Goal: Communication & Community: Ask a question

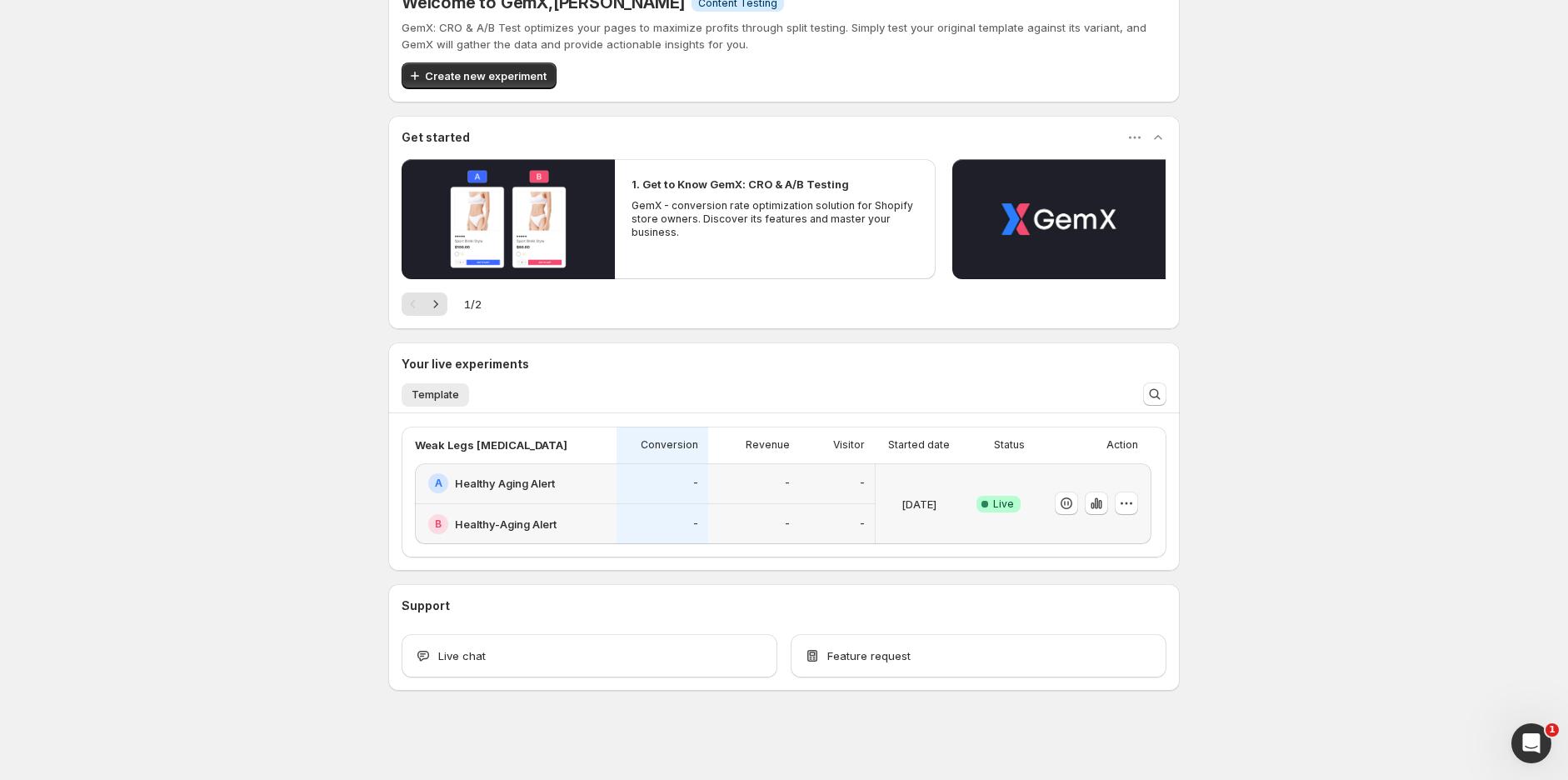
click at [644, 498] on div "-" at bounding box center [663, 484] width 92 height 40
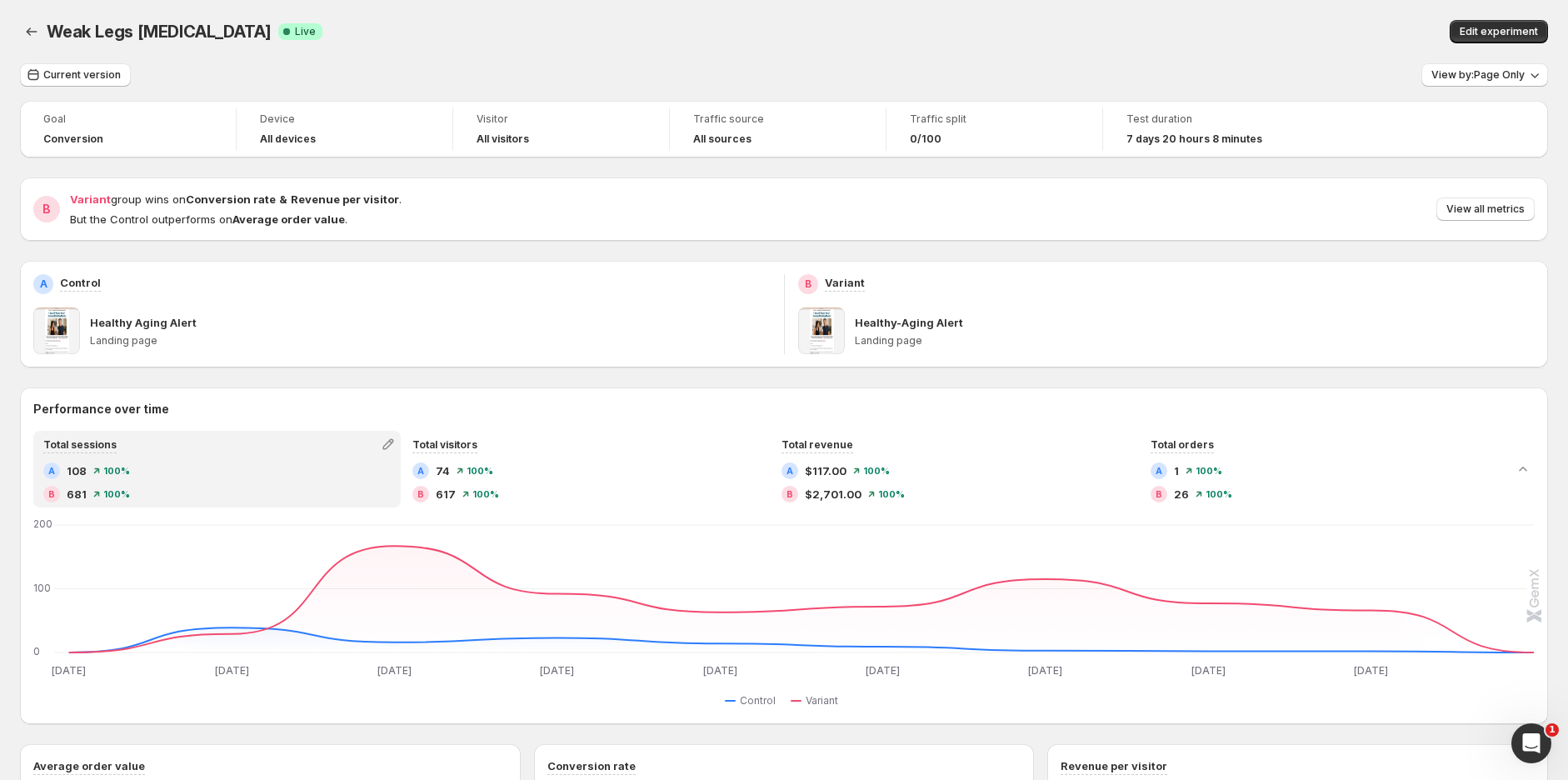
click at [1500, 203] on span "View all metrics" at bounding box center [1485, 209] width 78 height 14
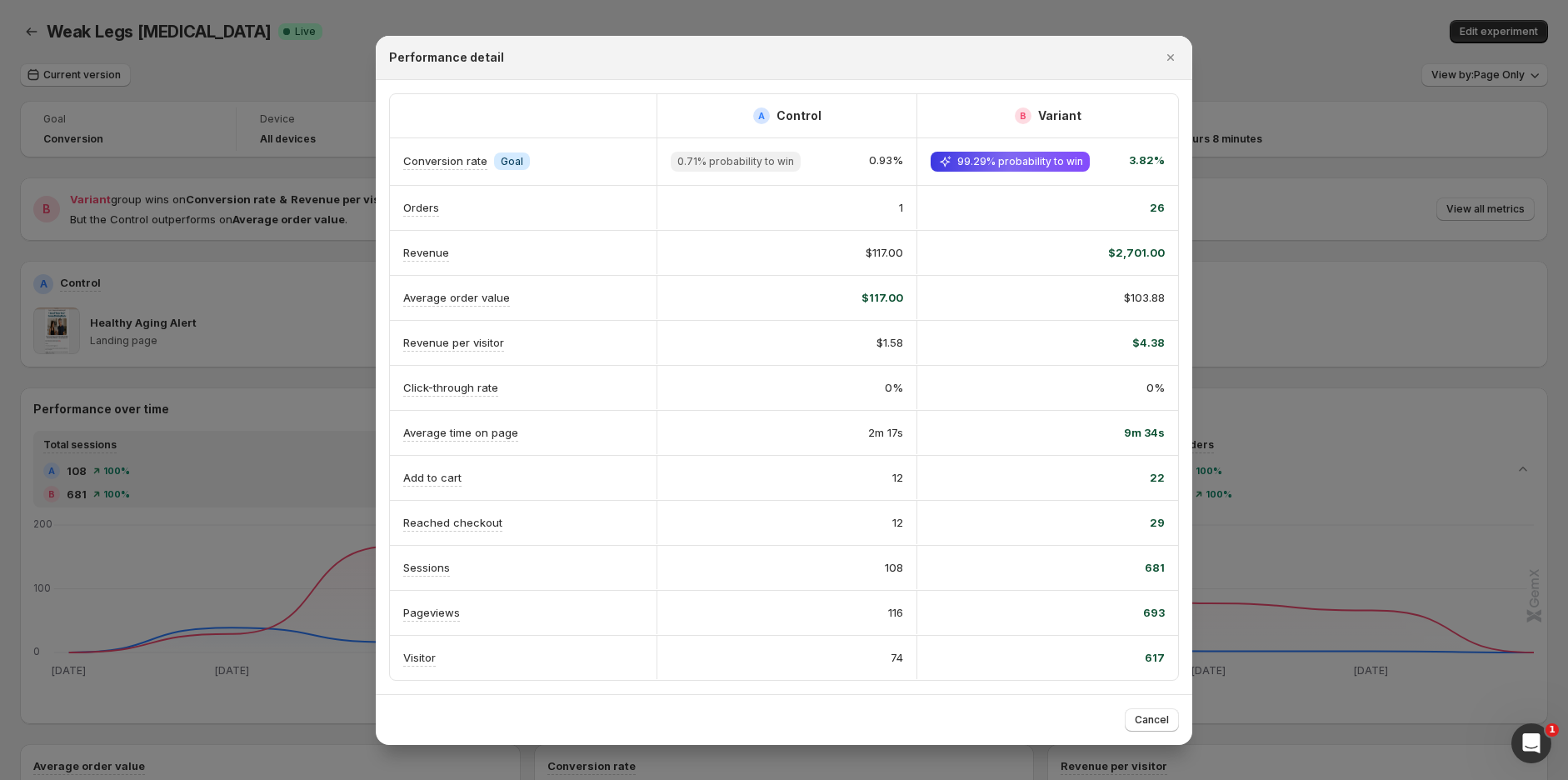
click at [1171, 59] on icon "Close" at bounding box center [1170, 58] width 17 height 17
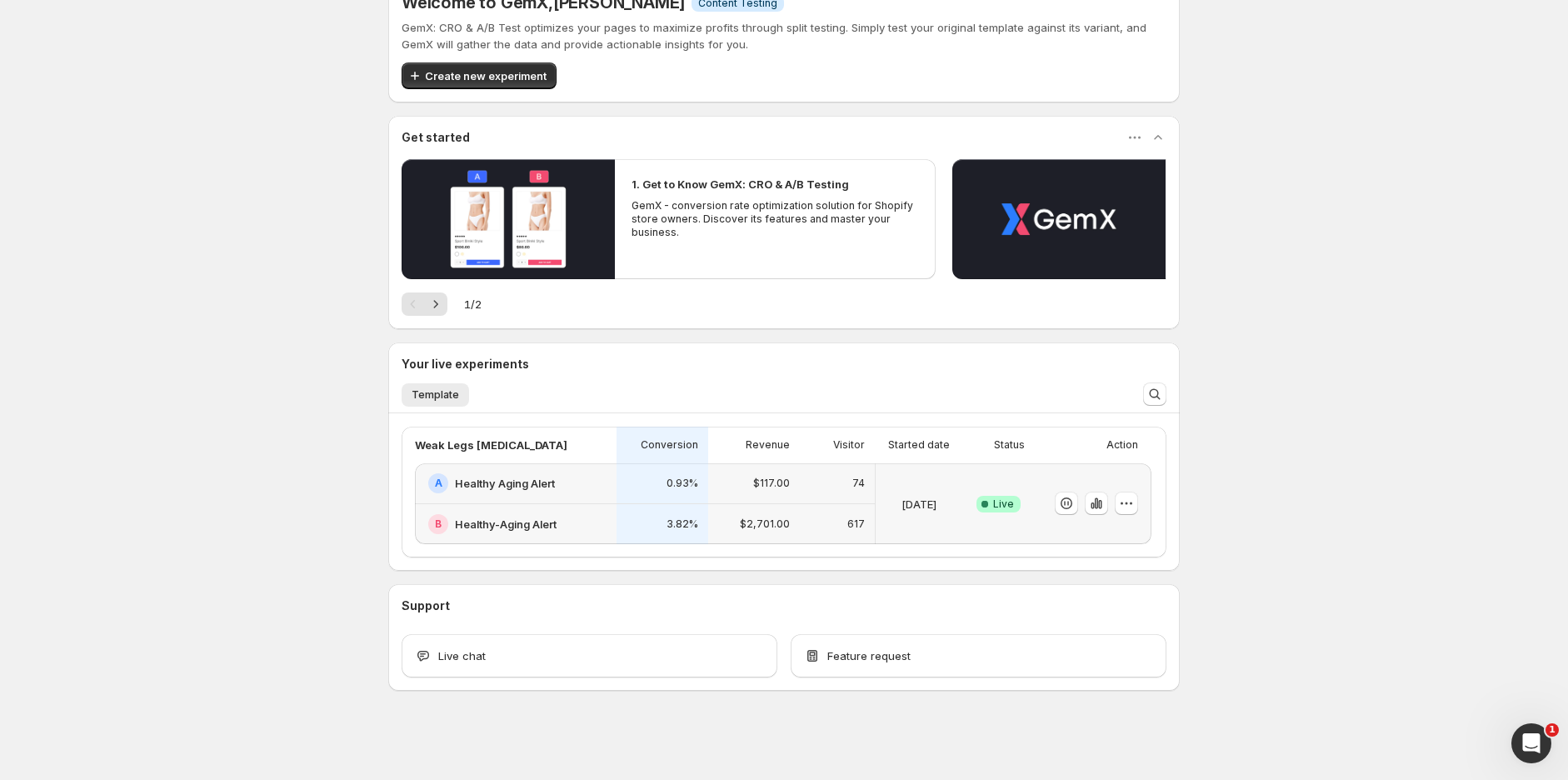
click at [673, 499] on div "0.93%" at bounding box center [663, 484] width 92 height 40
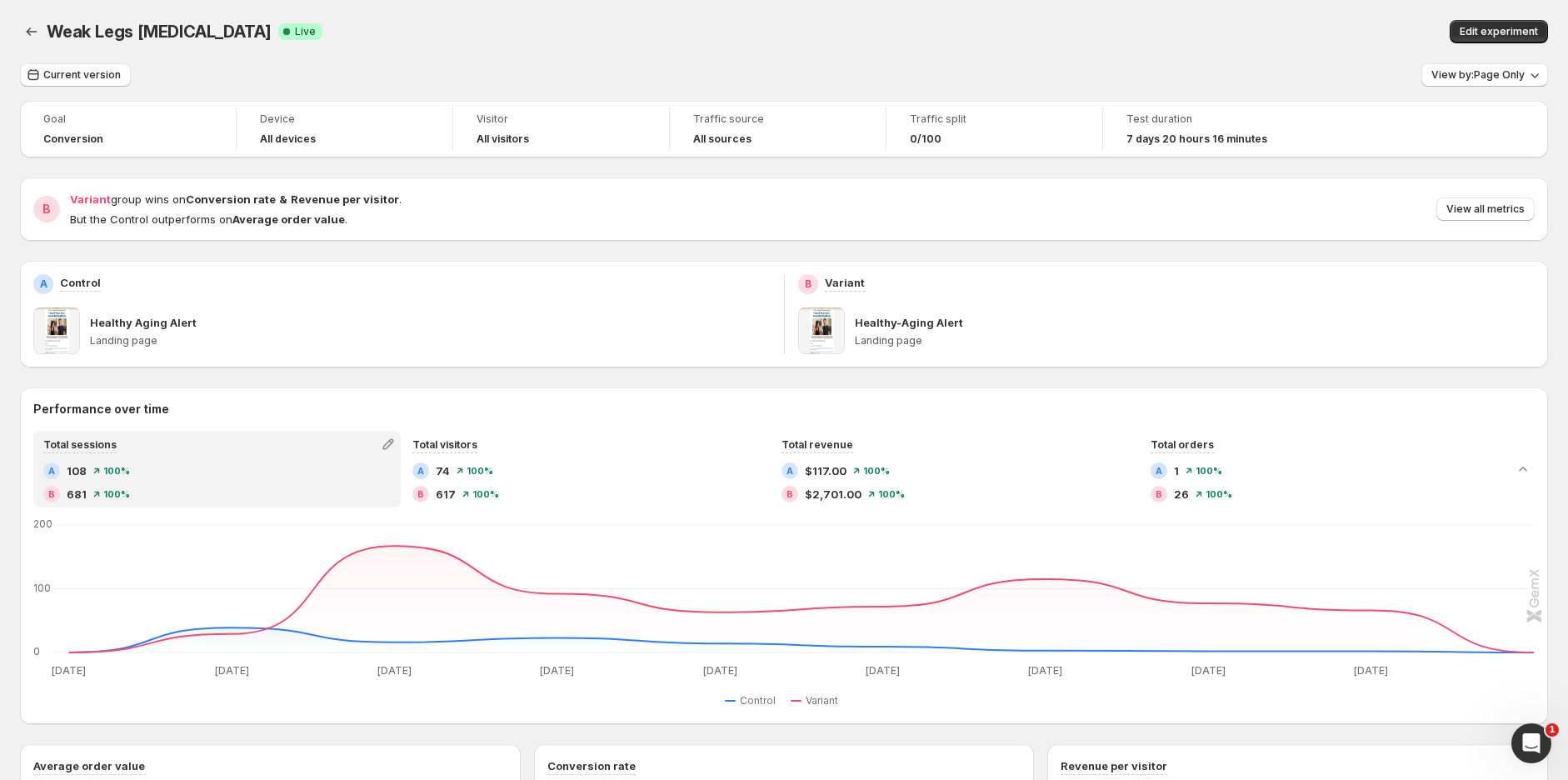
click at [1495, 211] on span "View all metrics" at bounding box center [1485, 209] width 78 height 14
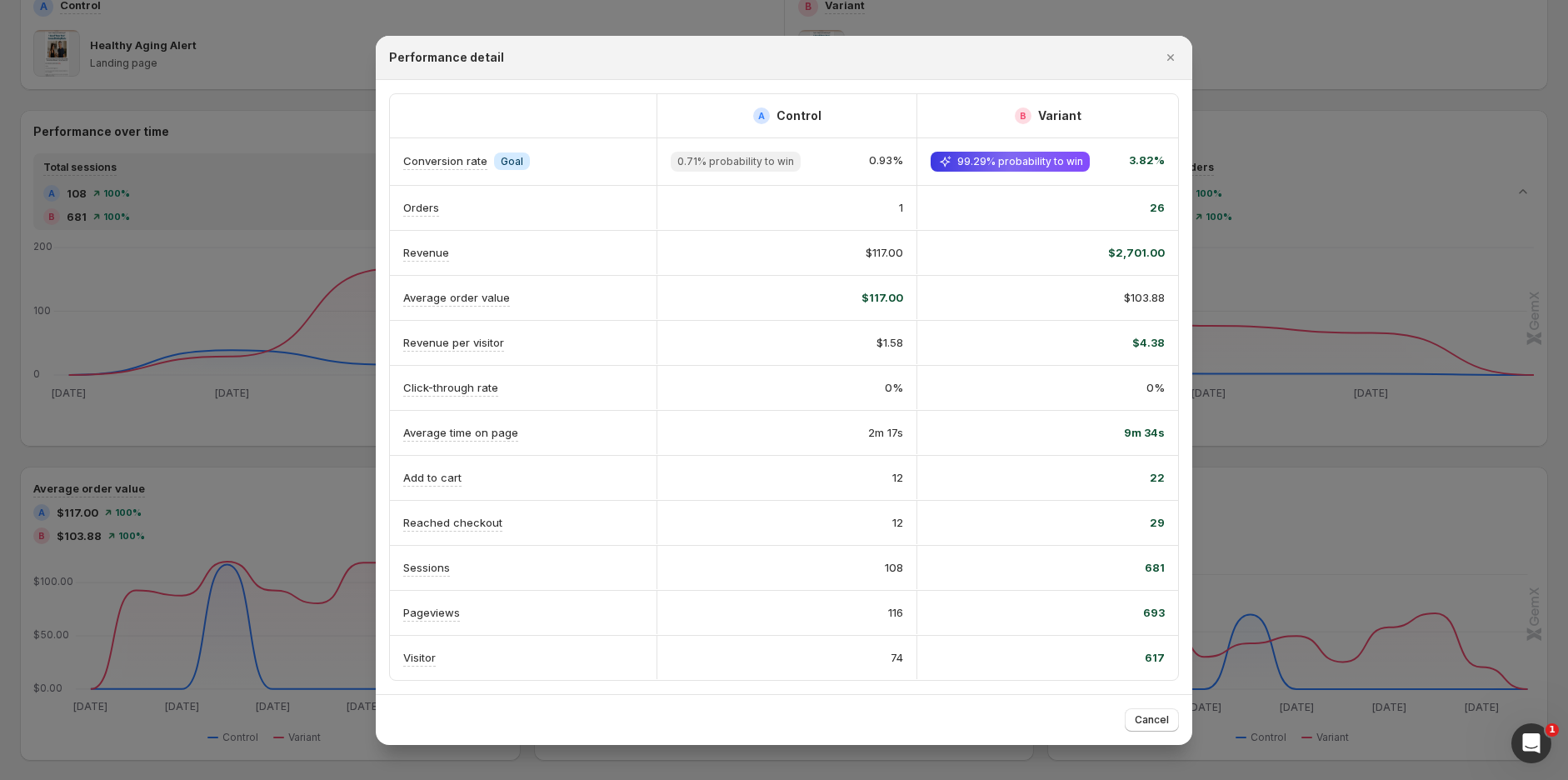
scroll to position [555, 0]
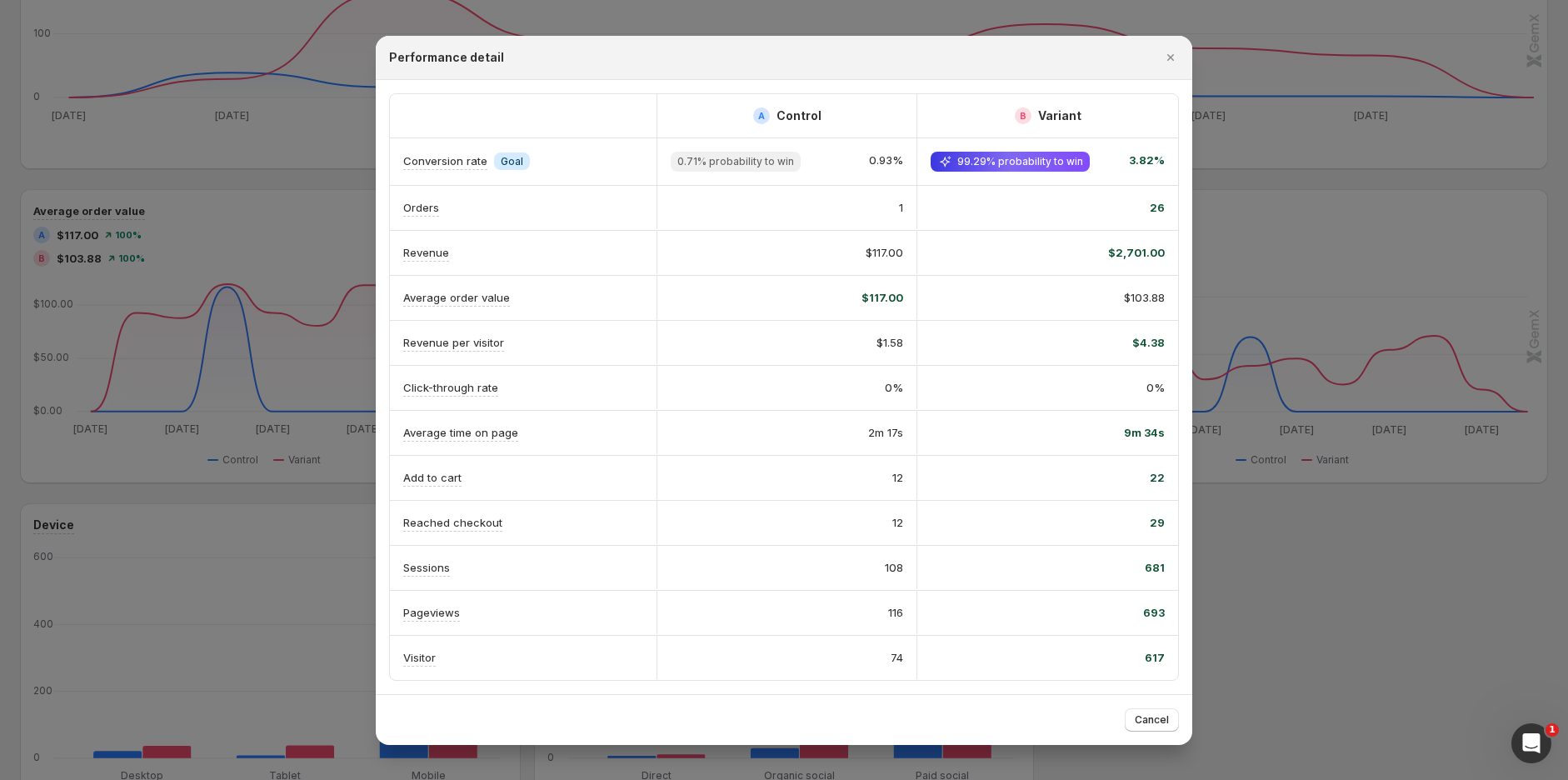
click at [1159, 55] on div "Performance detail" at bounding box center [784, 58] width 790 height 17
click at [1164, 52] on icon "Close" at bounding box center [1170, 58] width 17 height 17
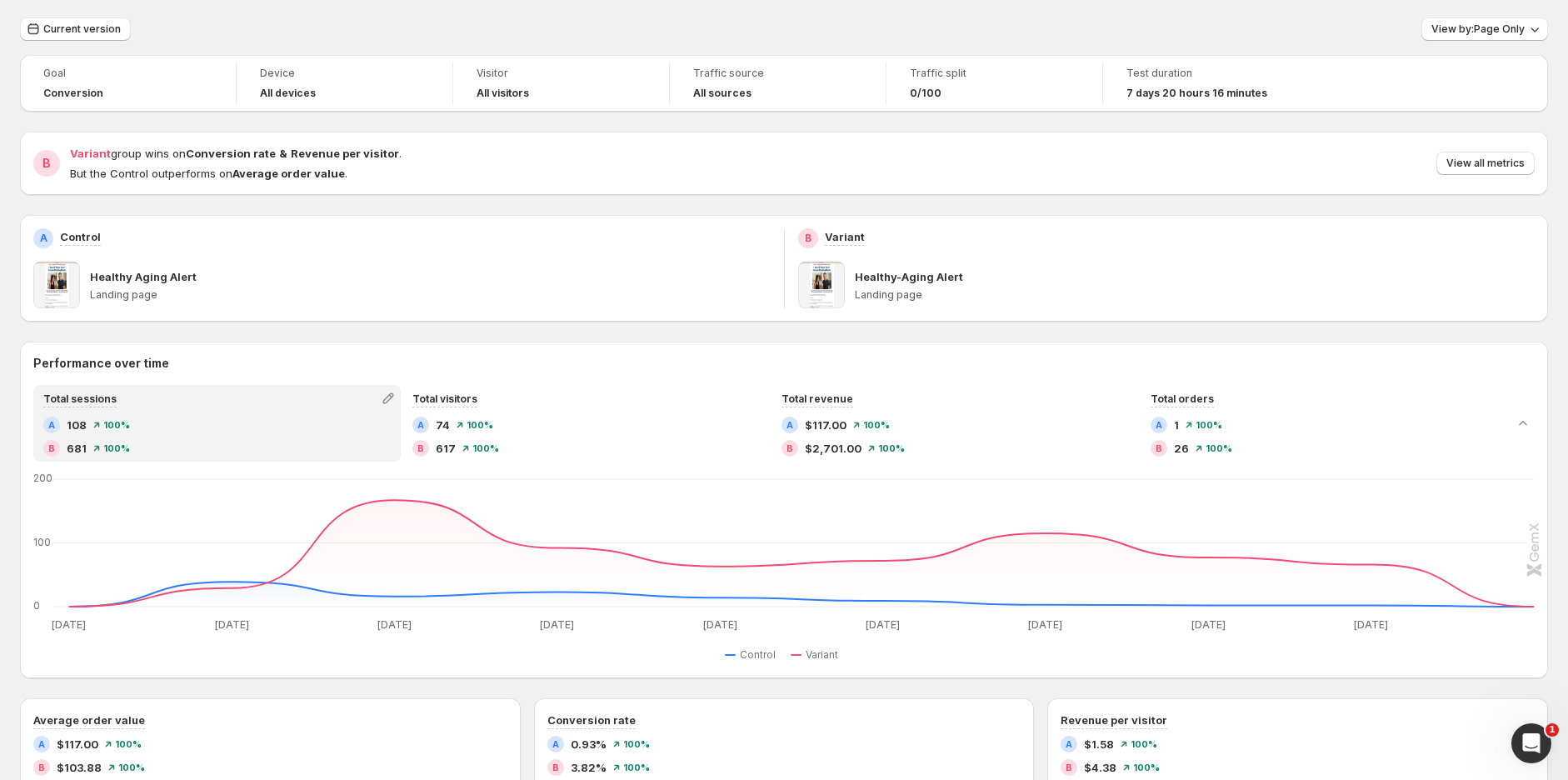
scroll to position [0, 0]
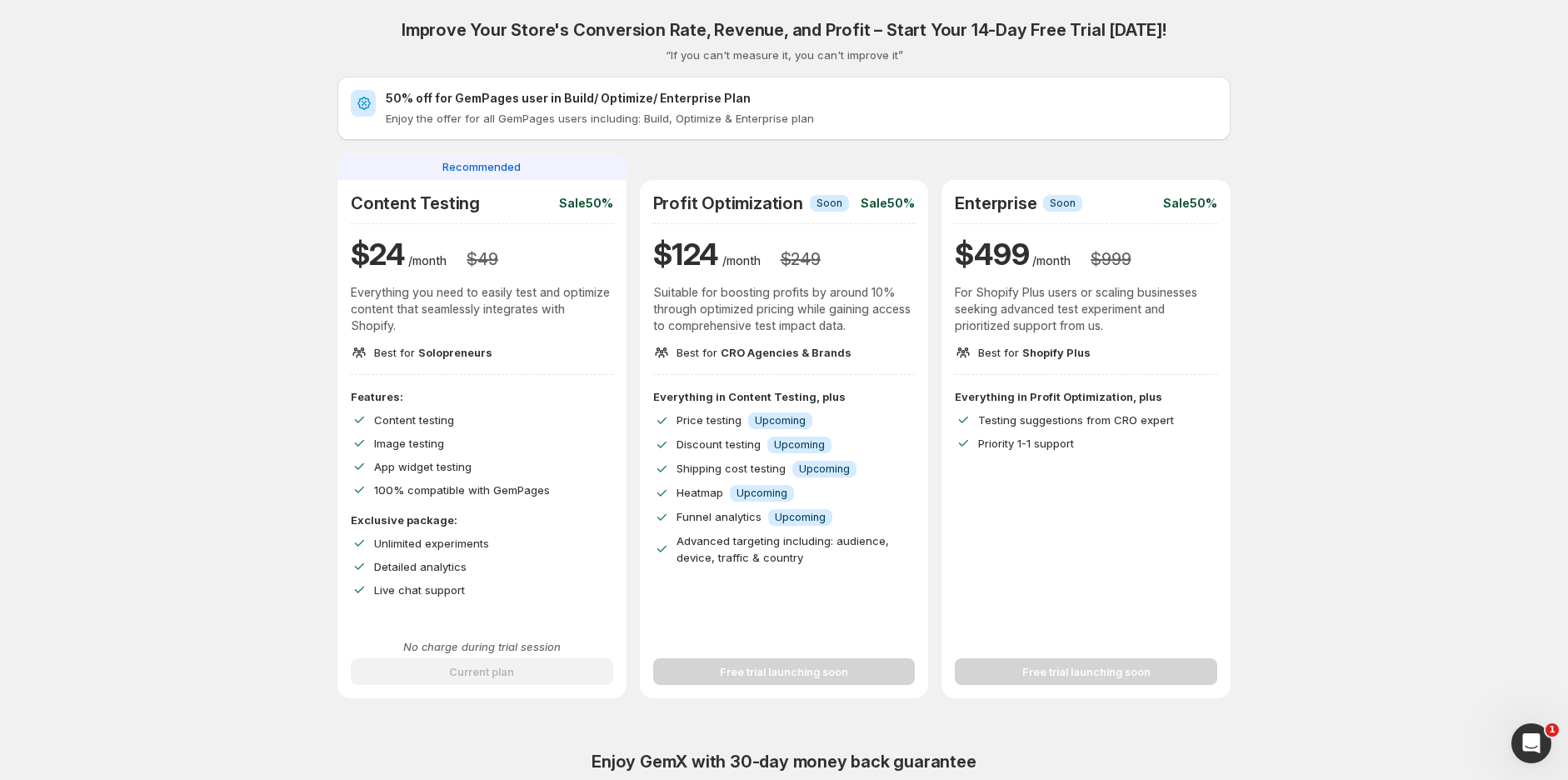
click at [1539, 736] on icon "Open Intercom Messenger" at bounding box center [1532, 743] width 28 height 28
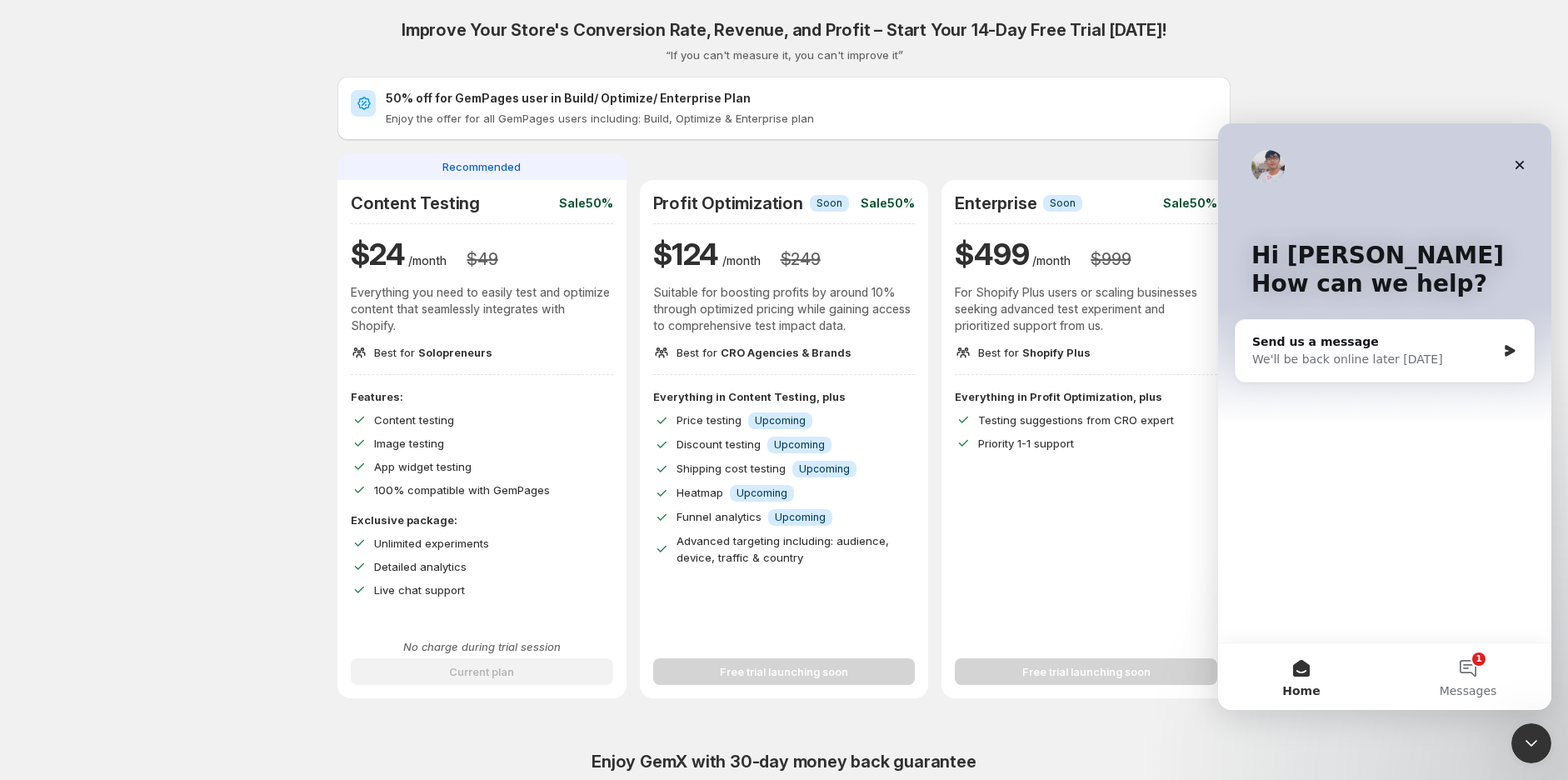
click at [1479, 660] on button "1 Messages" at bounding box center [1469, 676] width 167 height 67
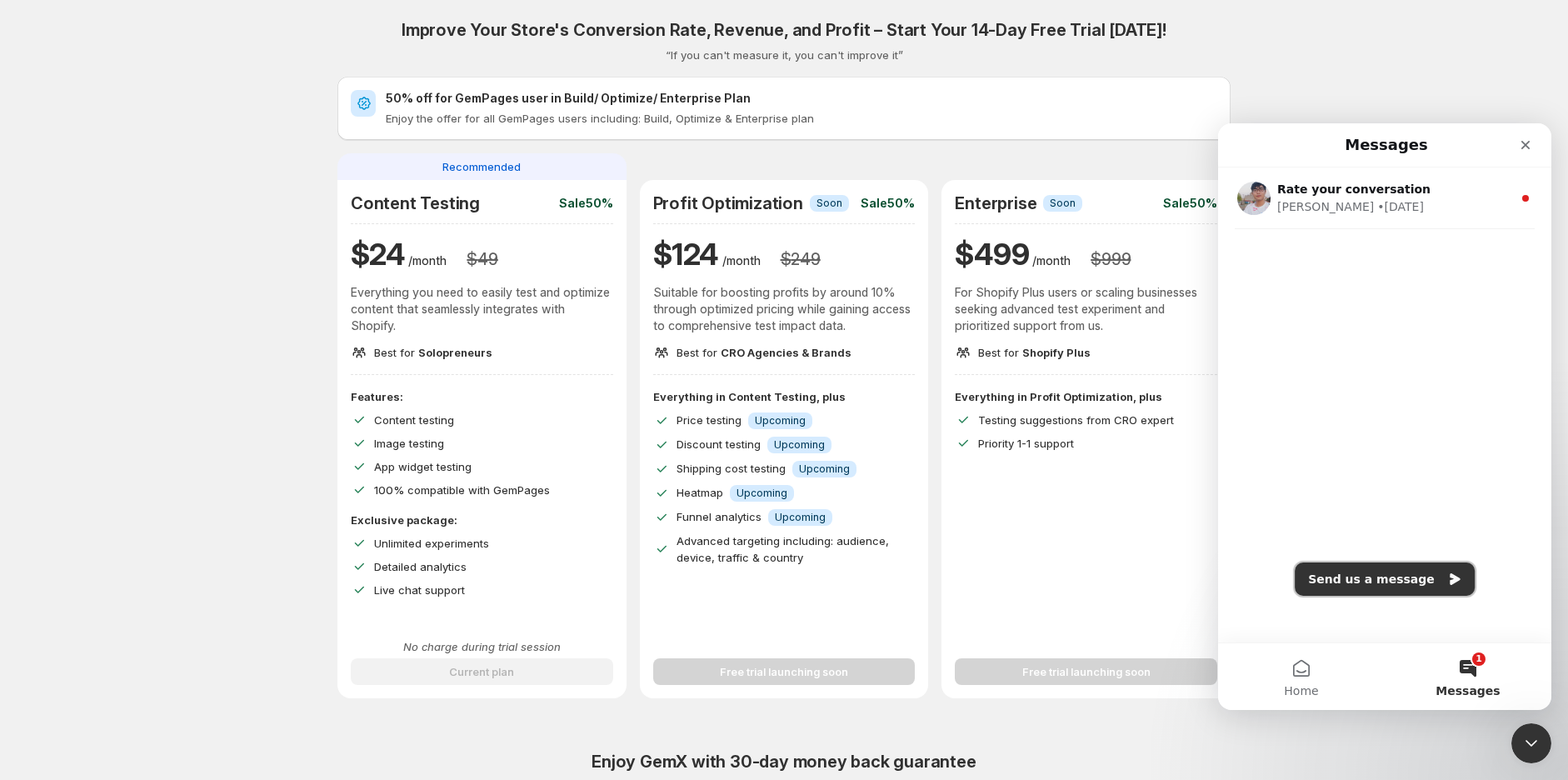
click at [1397, 593] on button "Send us a message" at bounding box center [1385, 579] width 180 height 33
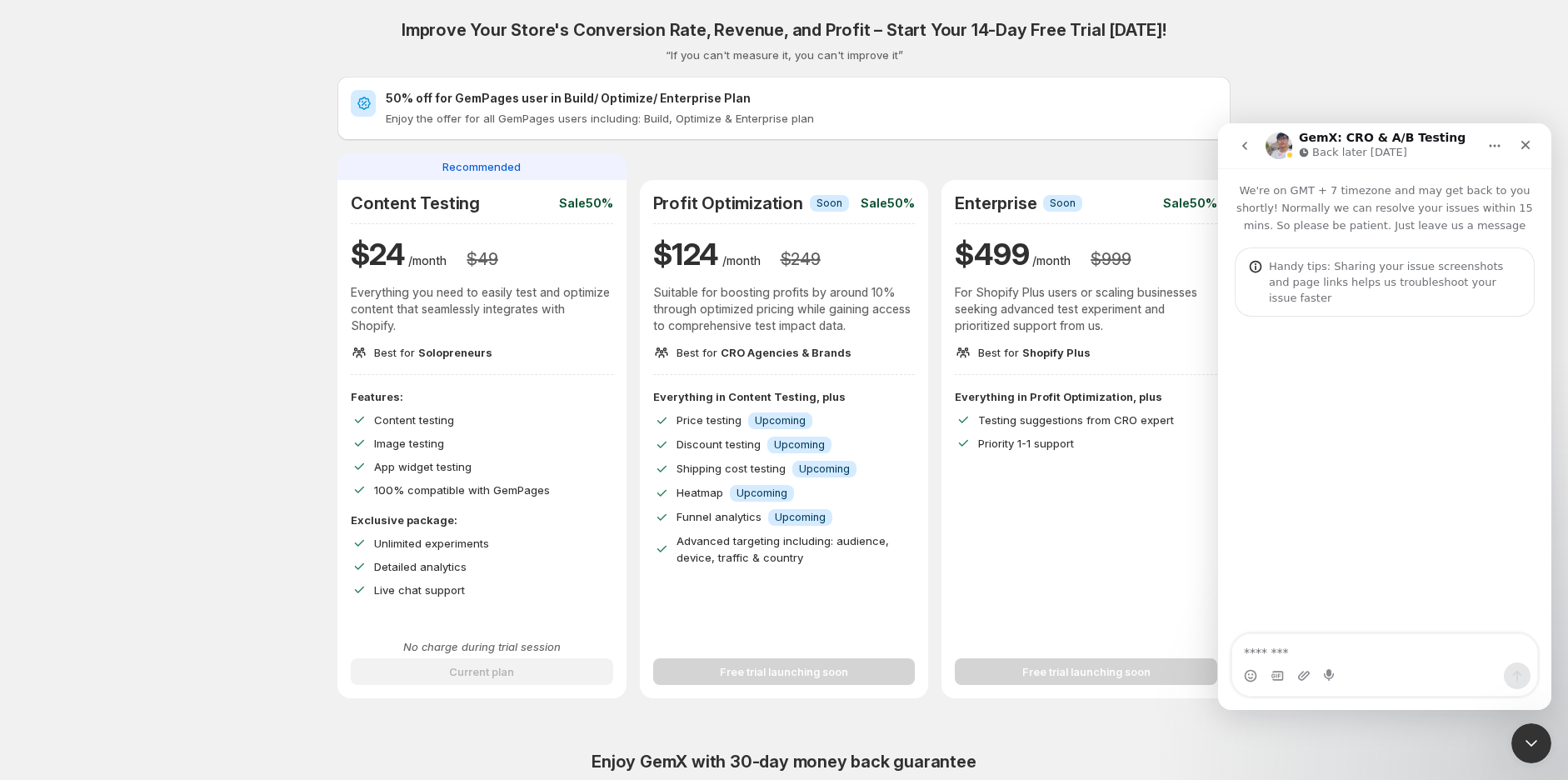
click at [1294, 652] on textarea "Message…" at bounding box center [1385, 648] width 305 height 28
type textarea "**********"
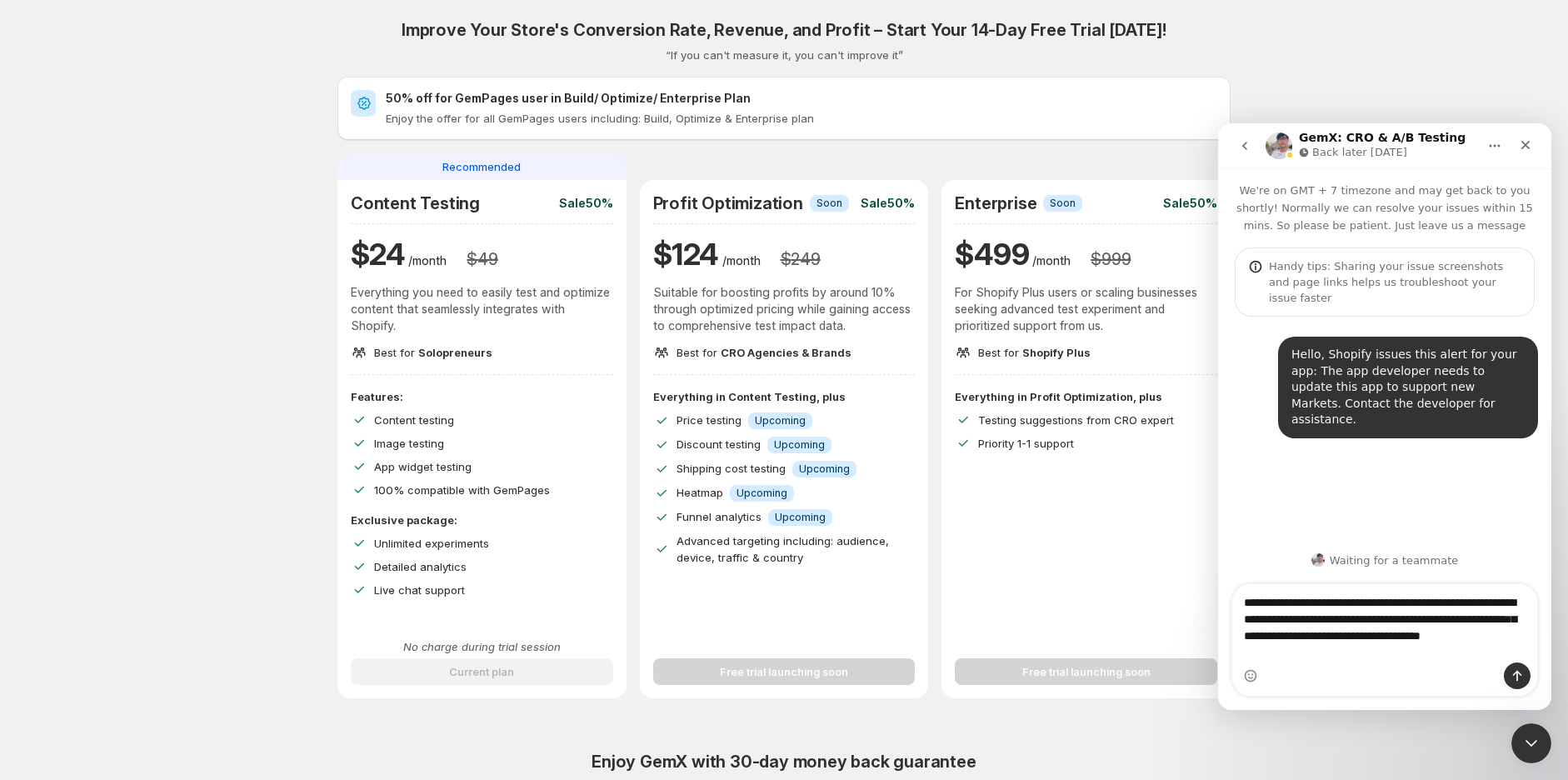
type textarea "**********"
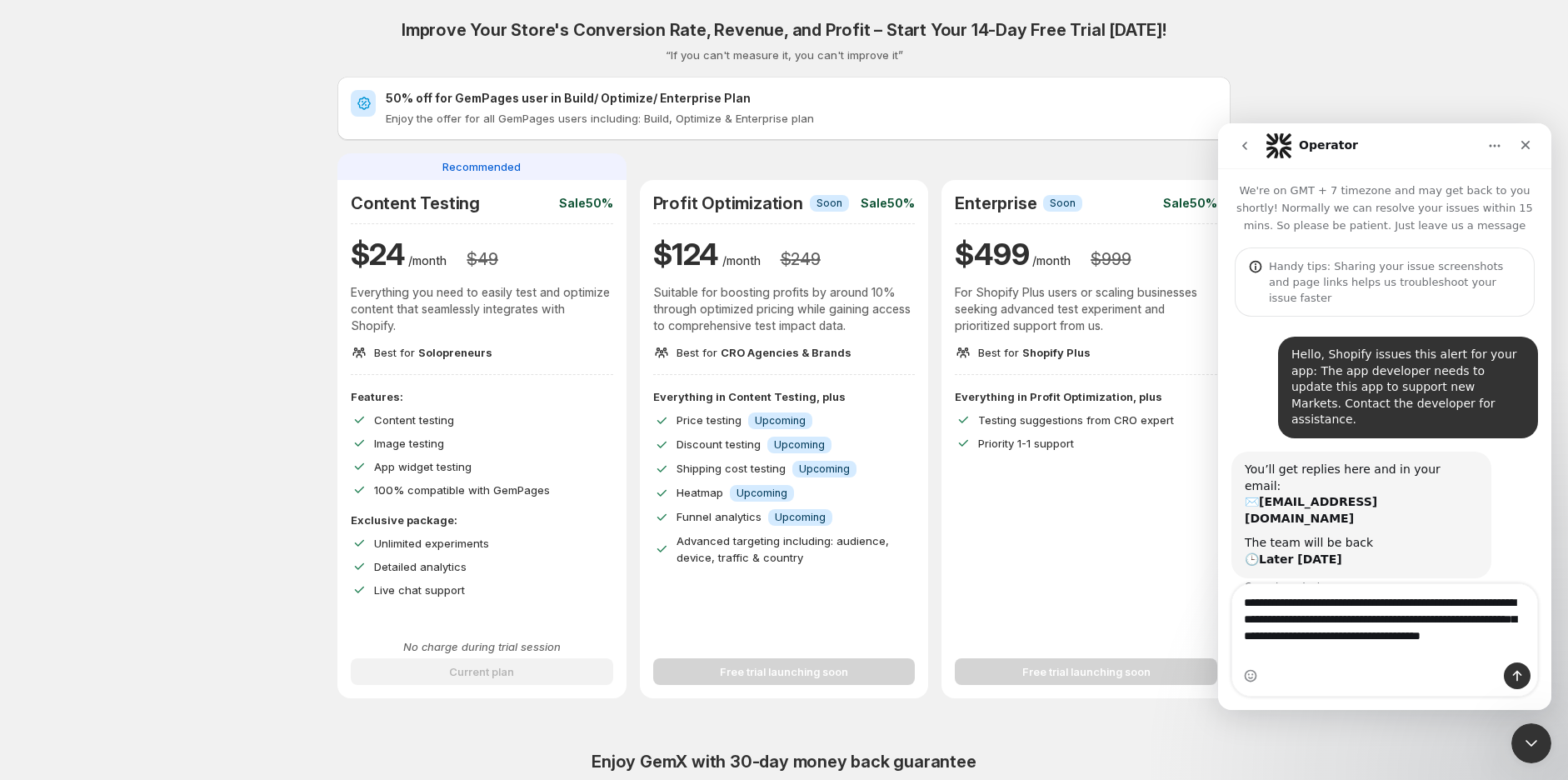
click at [1327, 665] on div "Intercom messenger" at bounding box center [1385, 675] width 305 height 27
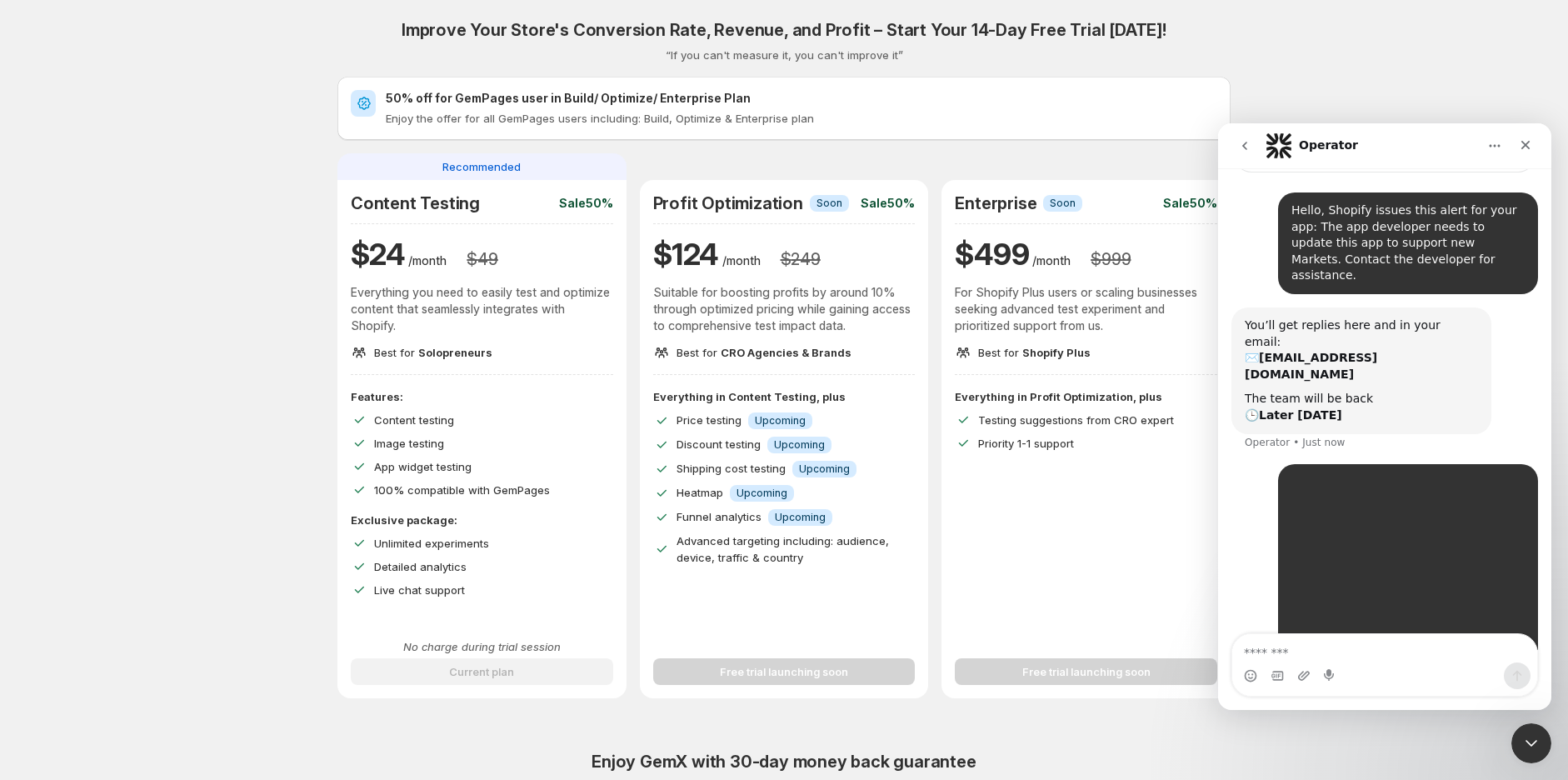
scroll to position [244, 0]
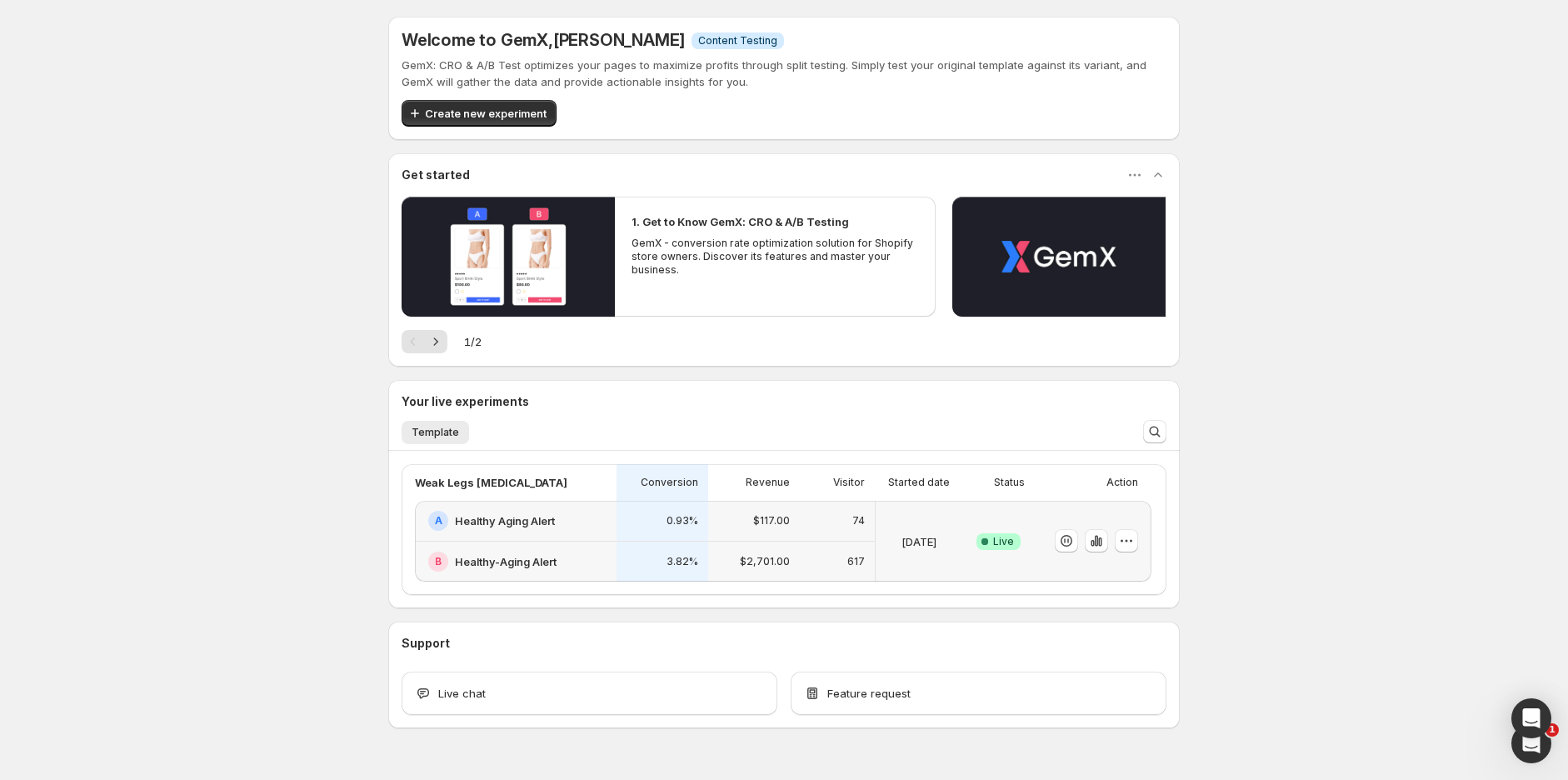
click at [1529, 719] on div "Welcome to GemX , [PERSON_NAME] Info Content Testing GemX: CRO & A/B Test optim…" at bounding box center [784, 408] width 1568 height 818
click at [1535, 738] on icon "Open Intercom Messenger" at bounding box center [1532, 743] width 28 height 28
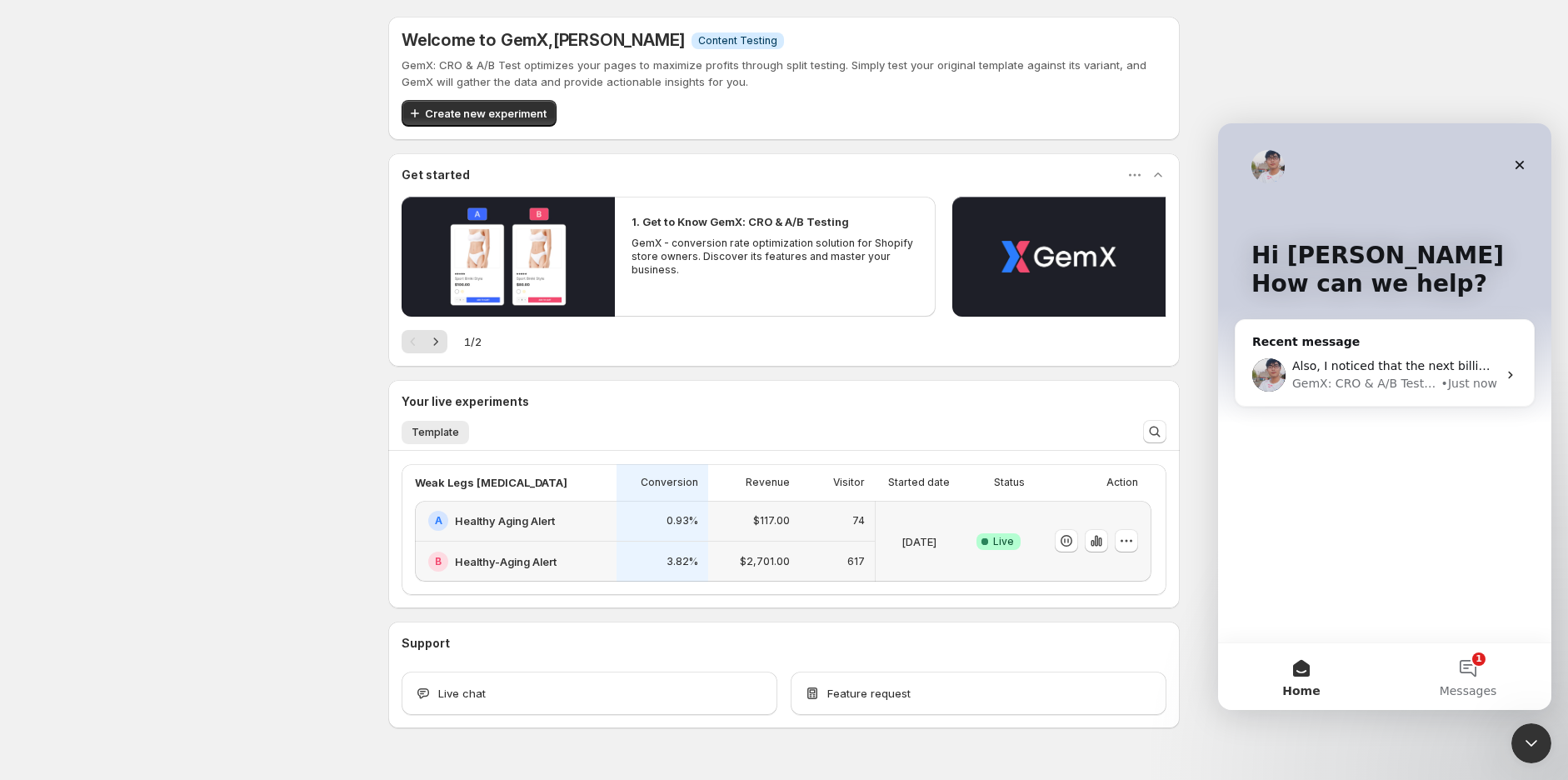
click at [1480, 662] on button "1 Messages" at bounding box center [1469, 676] width 167 height 67
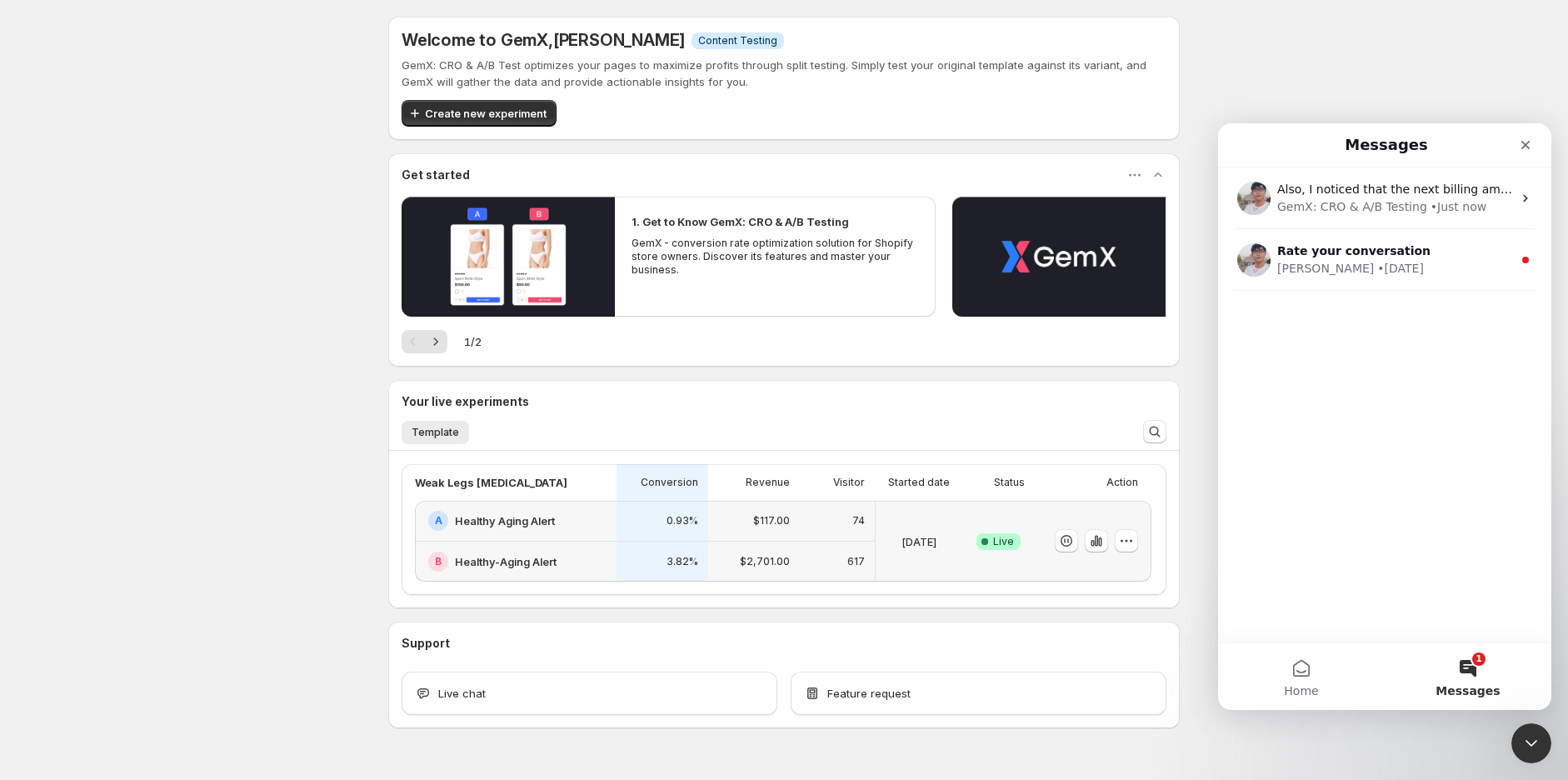
click at [1363, 202] on div "GemX: CRO & A/B Testing" at bounding box center [1352, 206] width 150 height 17
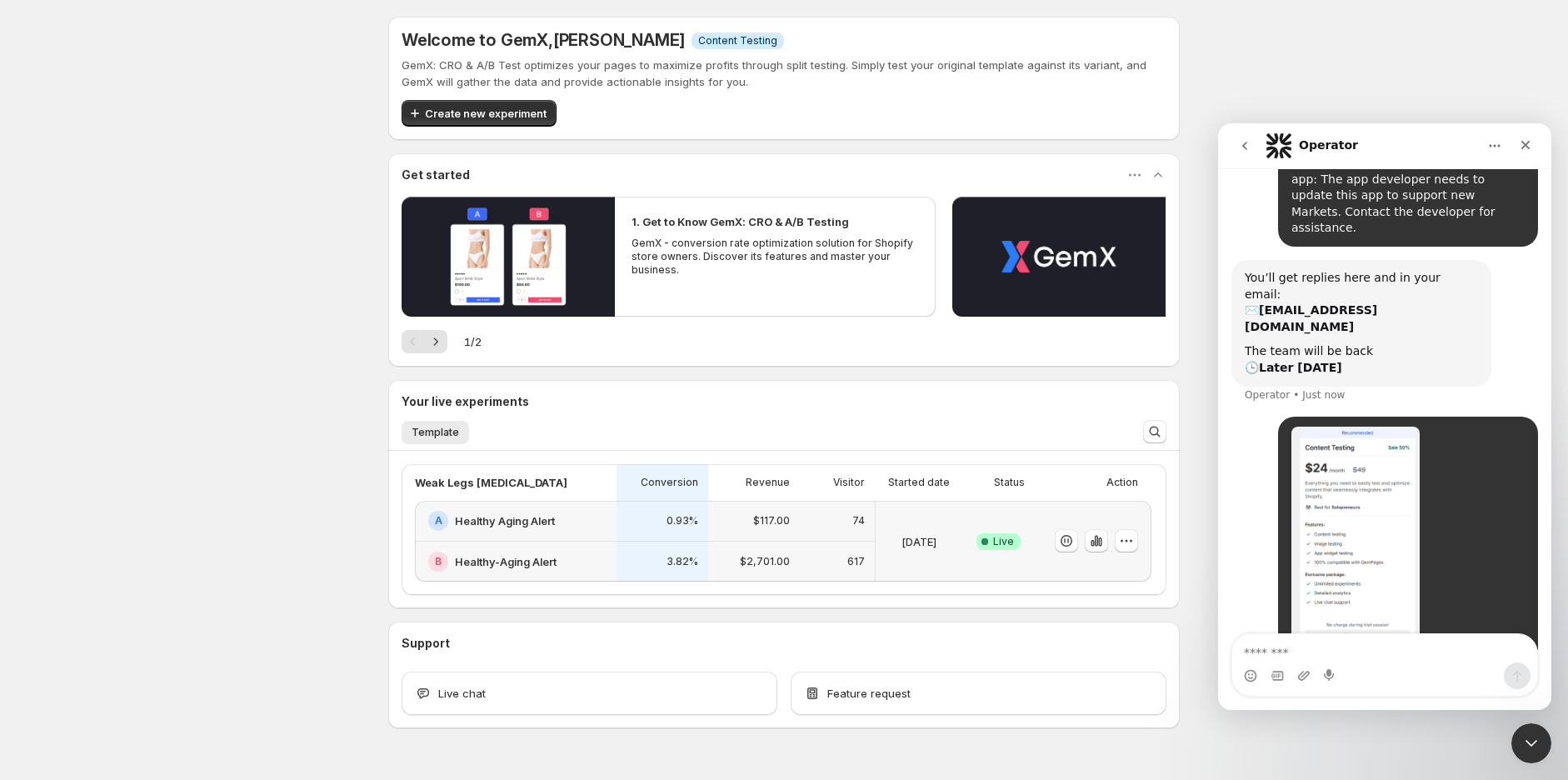
scroll to position [244, 0]
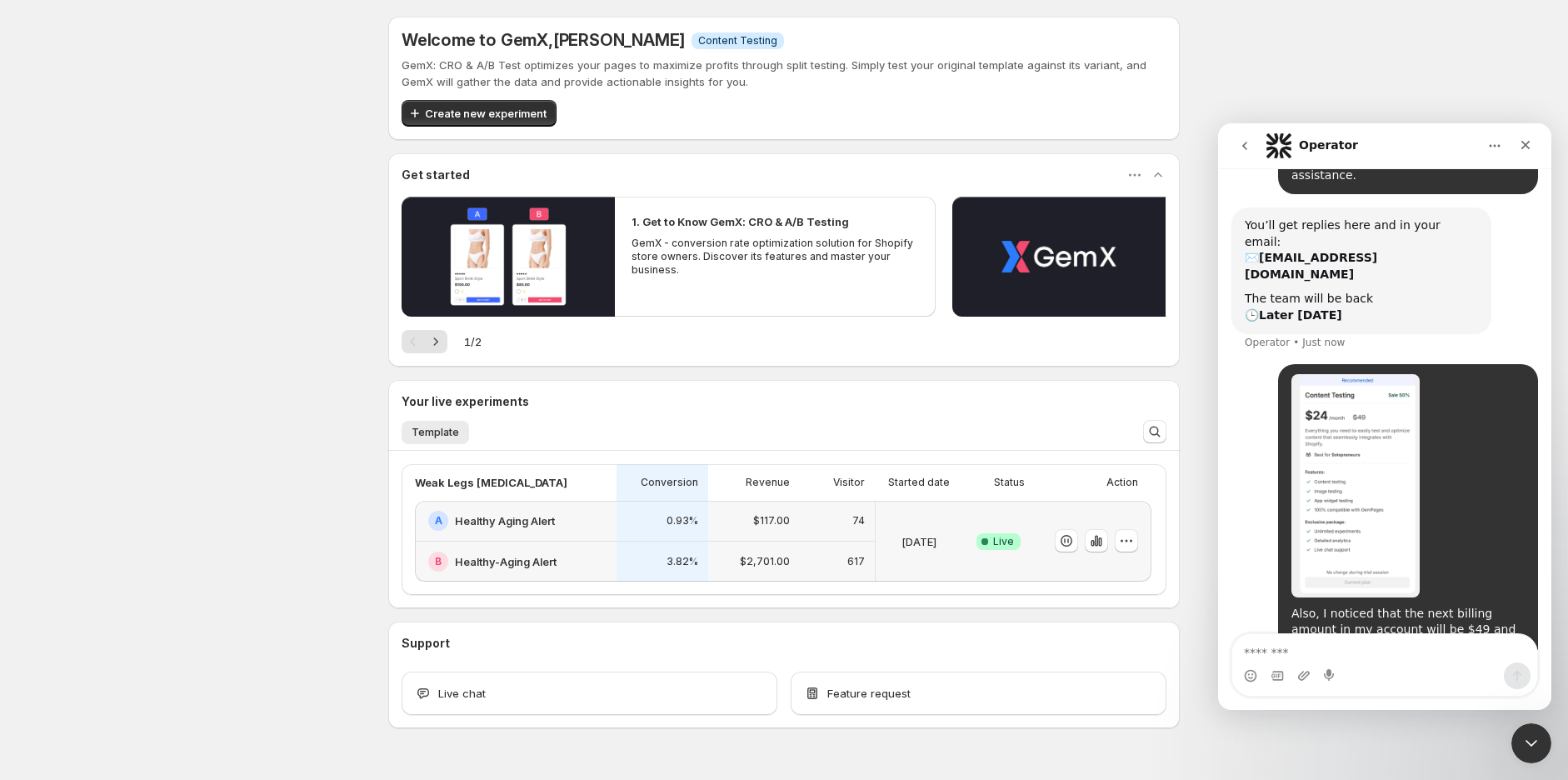
click at [1314, 649] on textarea "Message…" at bounding box center [1385, 648] width 305 height 28
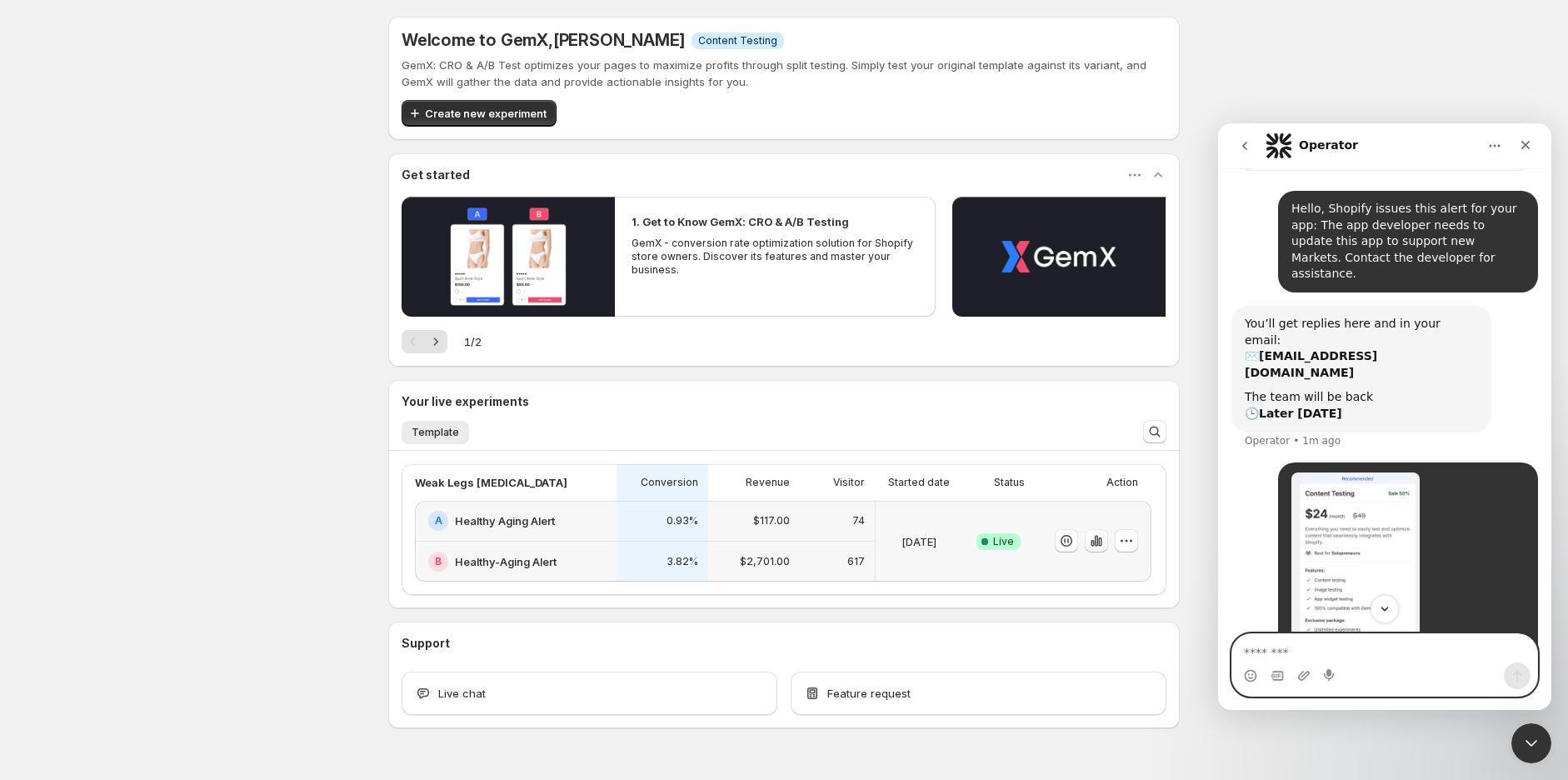
scroll to position [334, 0]
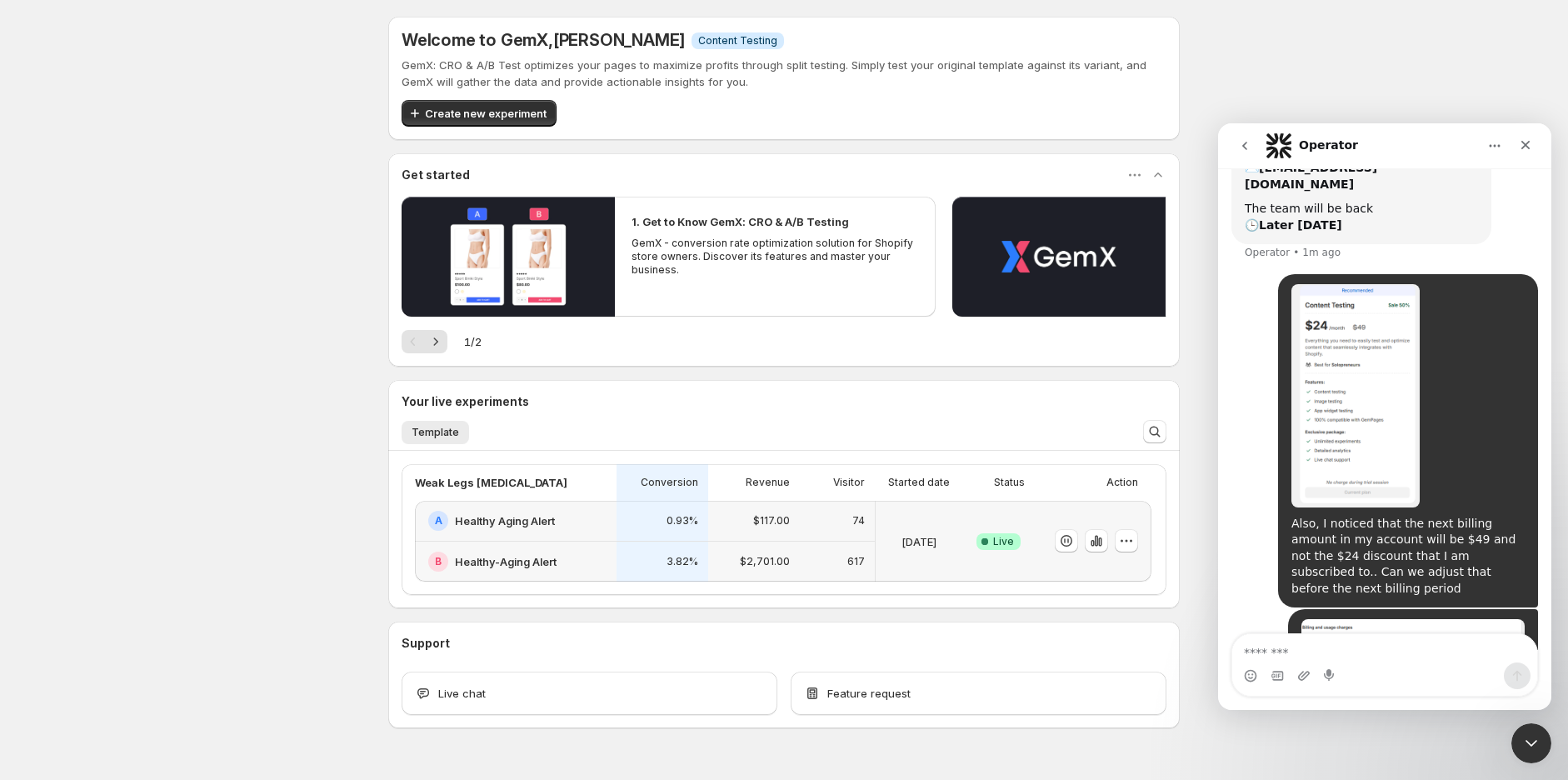
click at [1239, 140] on icon "go back" at bounding box center [1245, 146] width 14 height 14
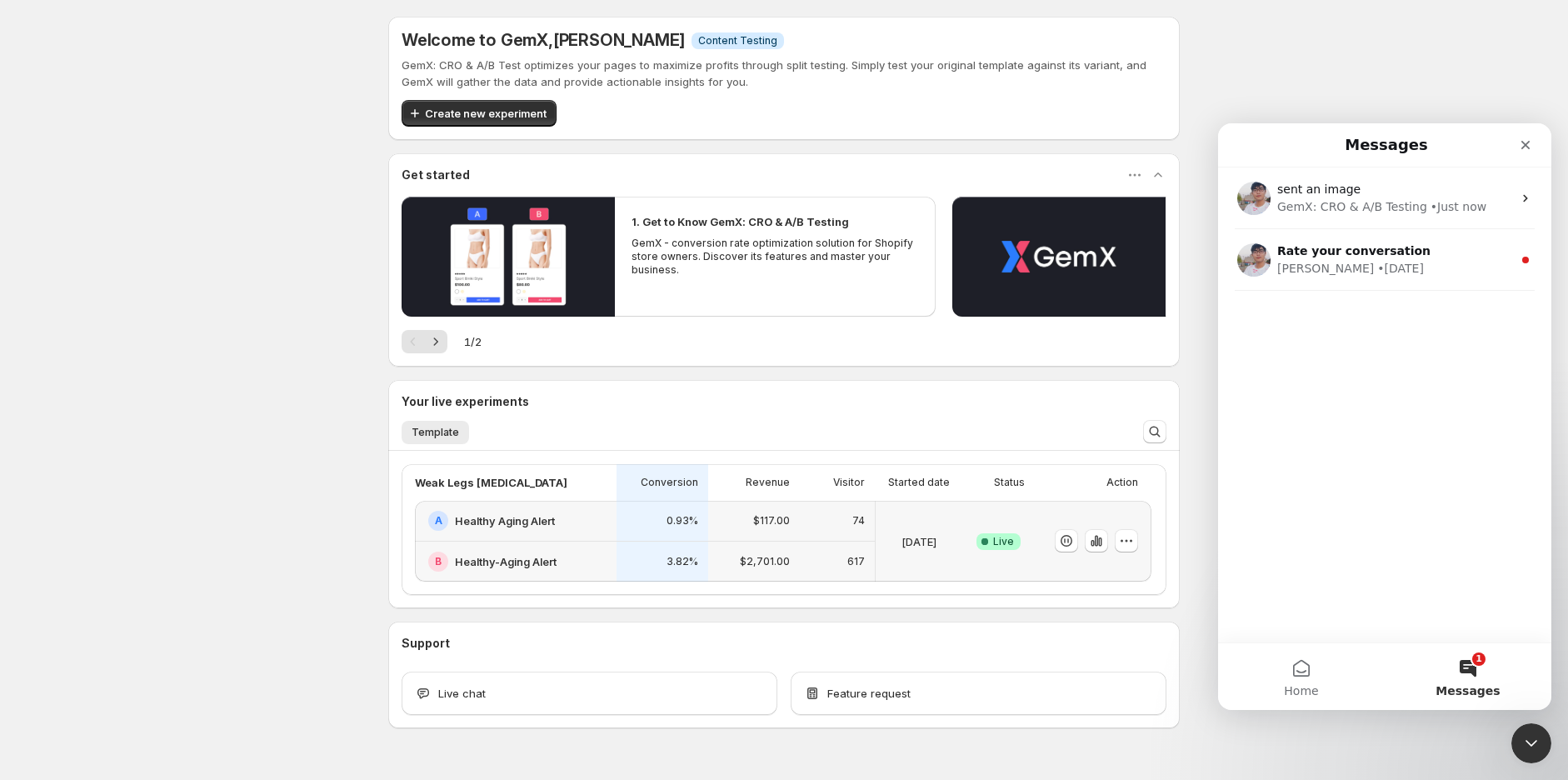
click at [1314, 273] on div "Antony" at bounding box center [1326, 268] width 96 height 17
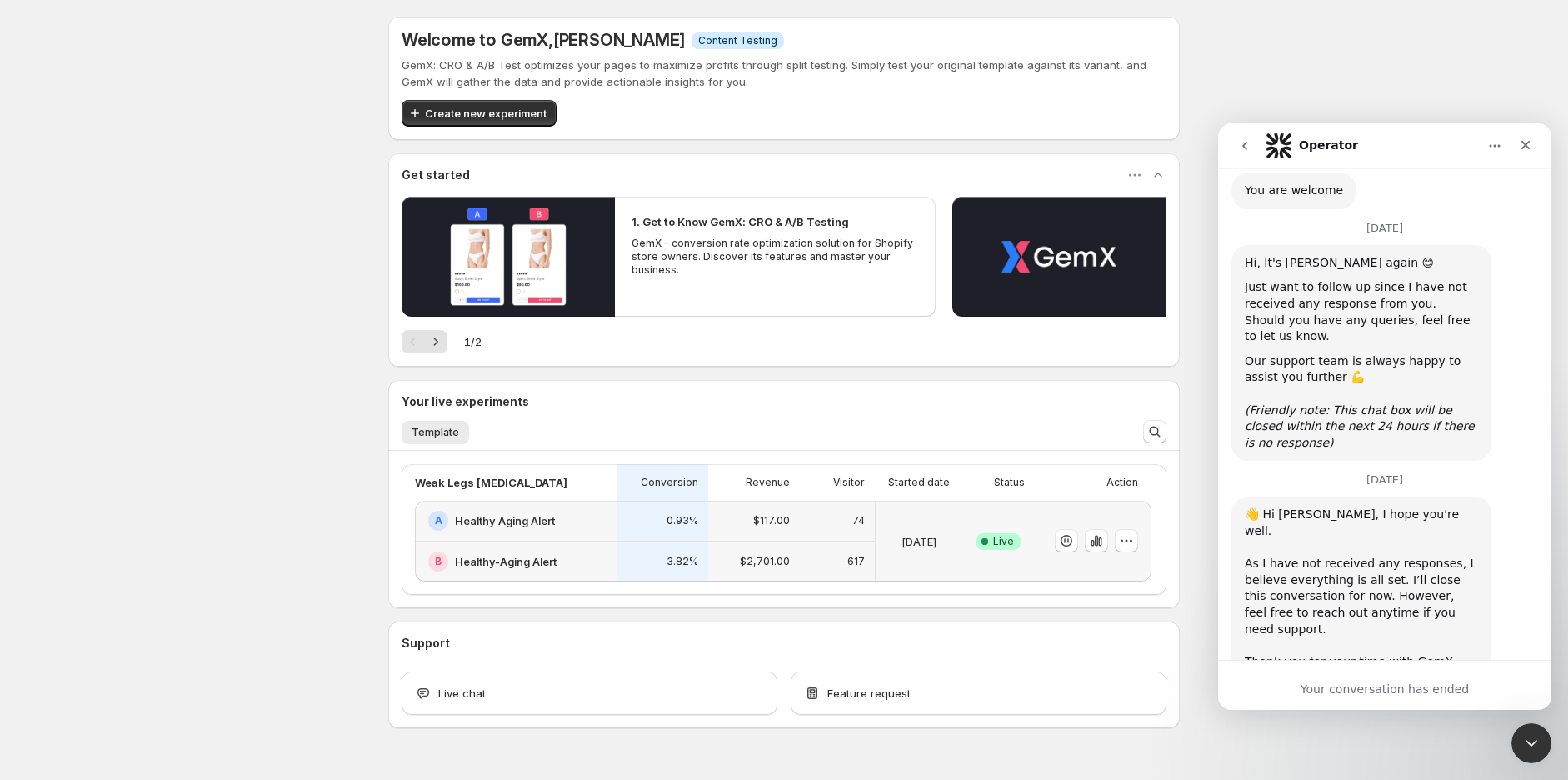
scroll to position [1870, 0]
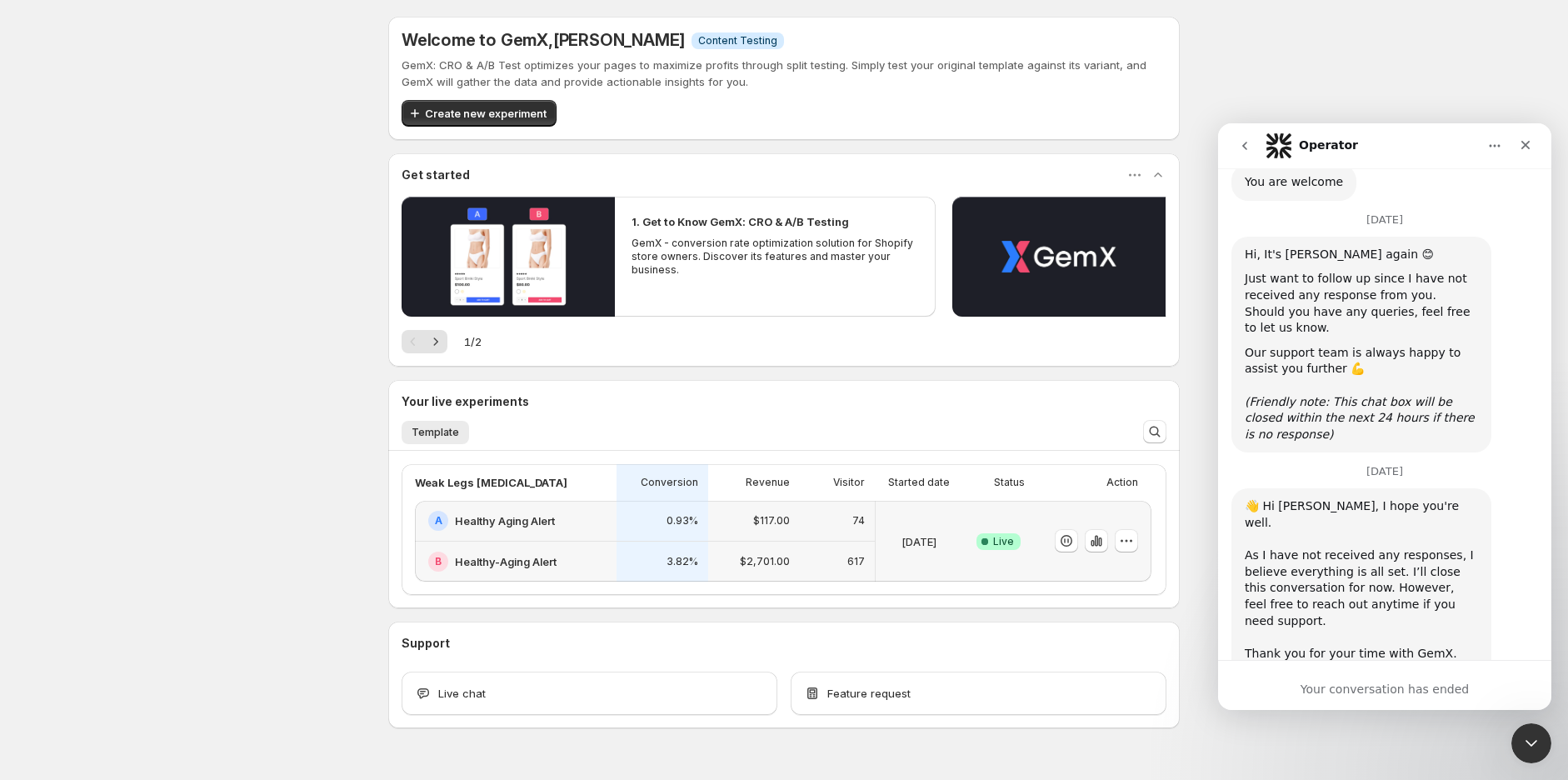
click at [1250, 147] on icon "go back" at bounding box center [1245, 146] width 14 height 14
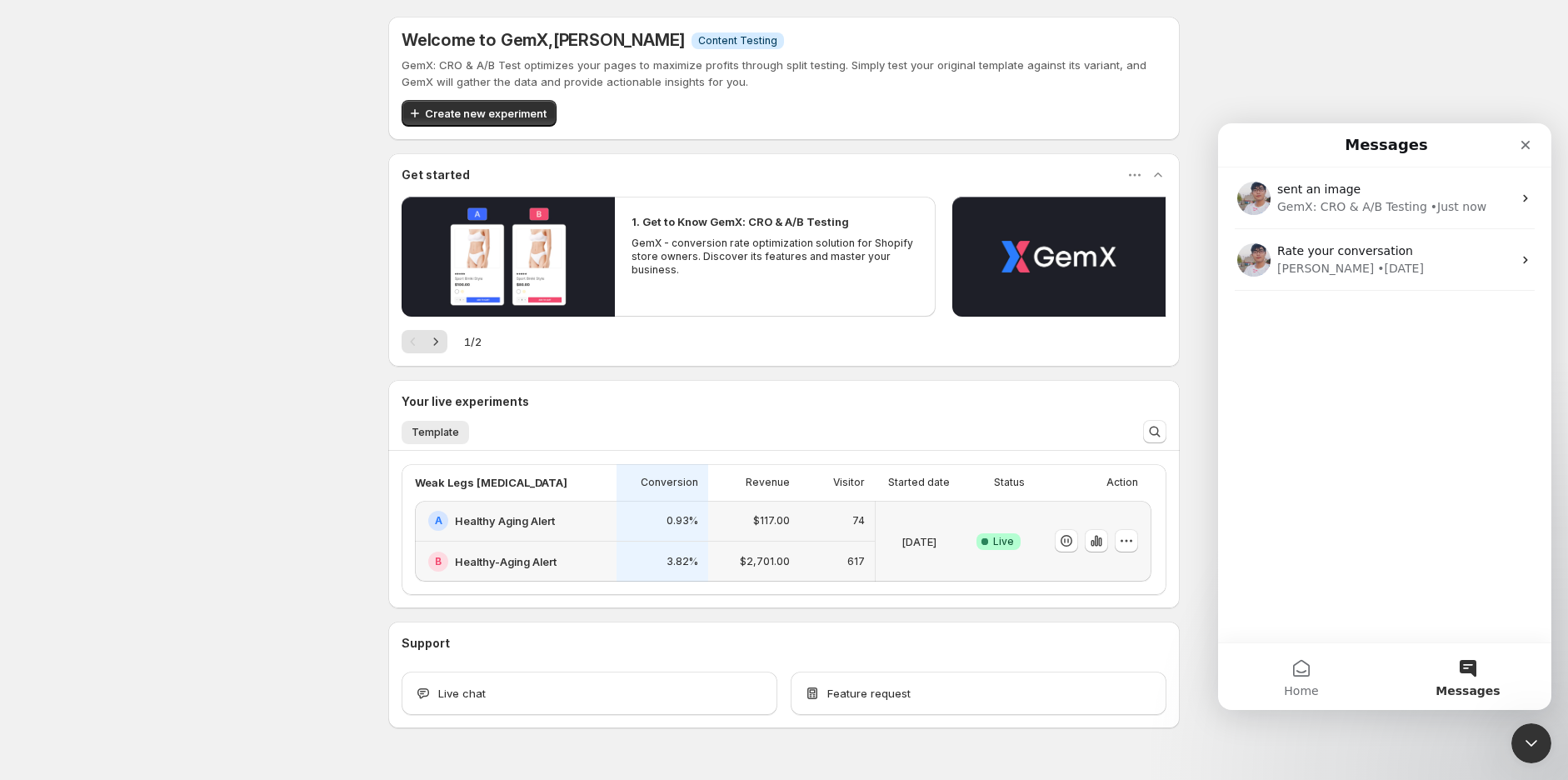
scroll to position [0, 0]
click at [1353, 204] on div "GemX: CRO & A/B Testing" at bounding box center [1352, 206] width 150 height 17
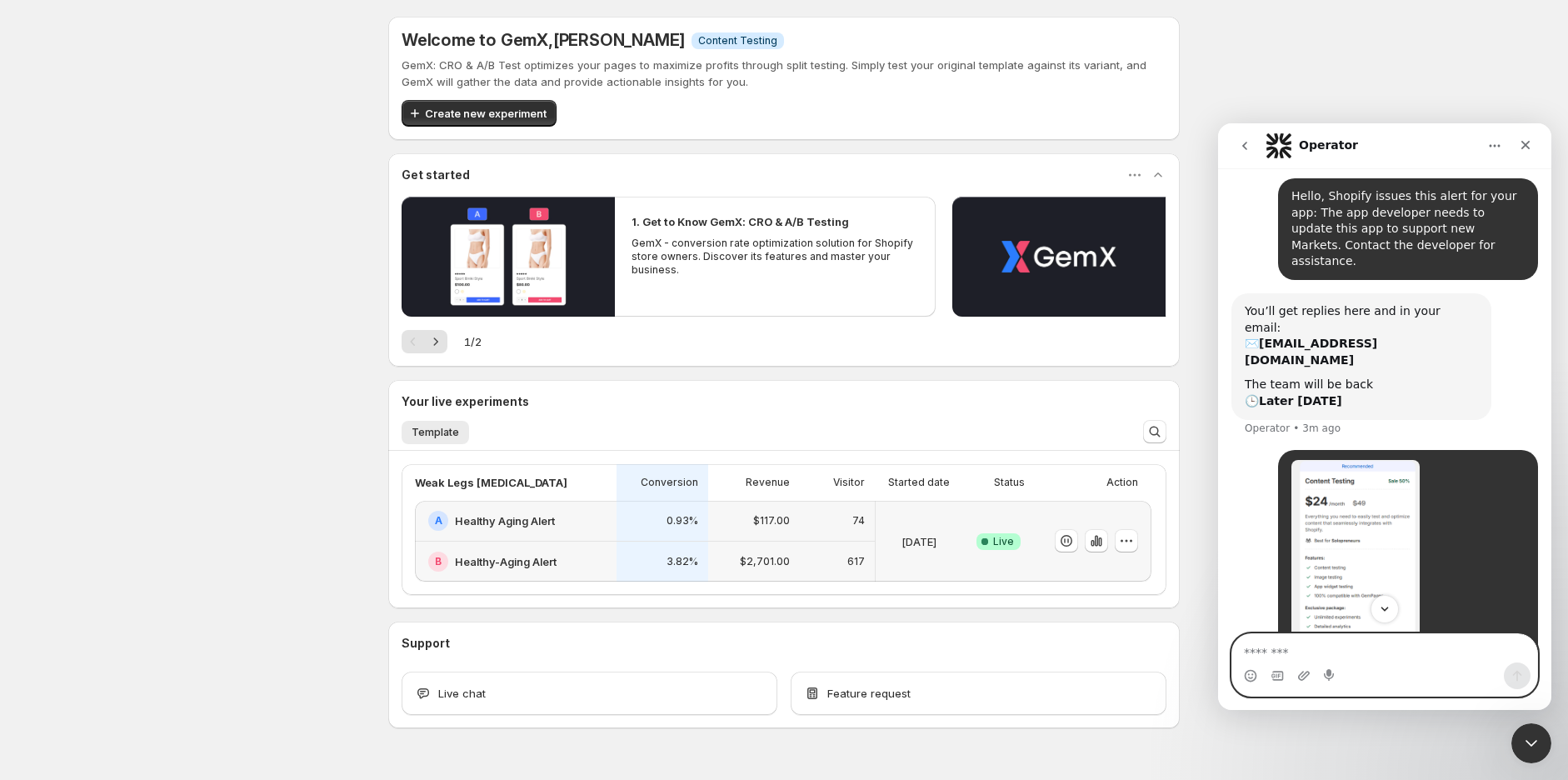
scroll to position [334, 0]
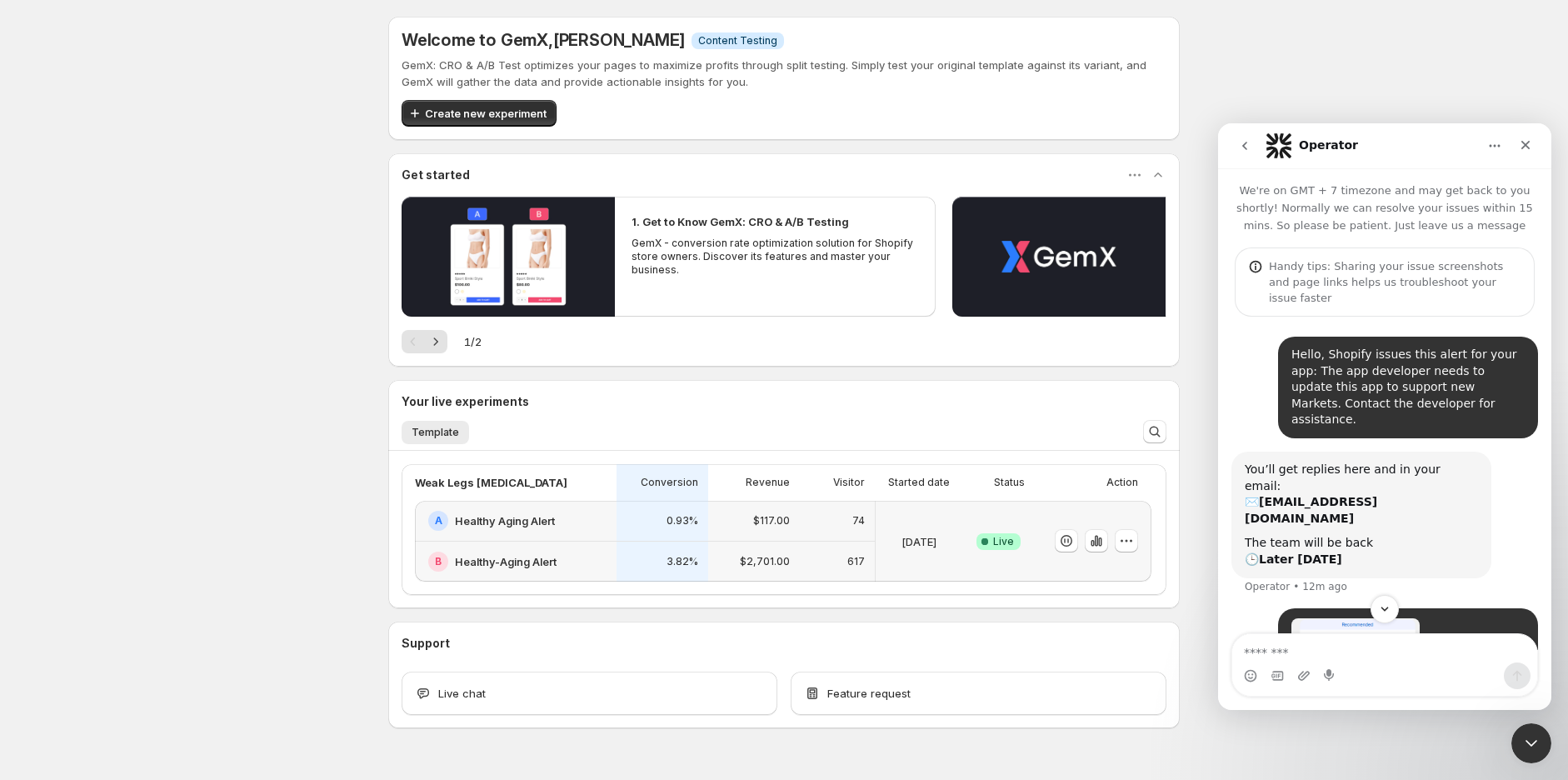
scroll to position [334, 0]
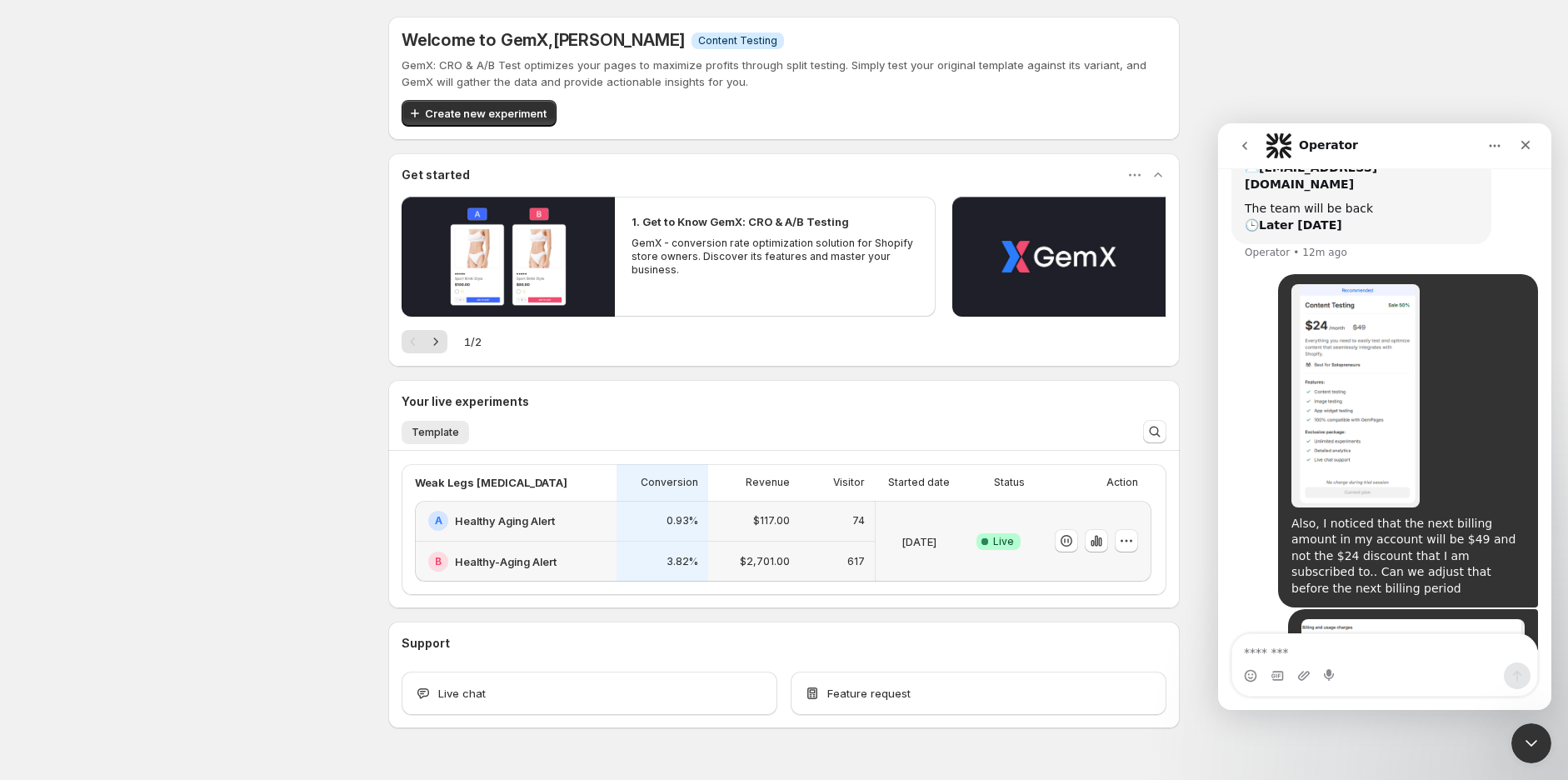
click at [1342, 40] on div "Welcome to GemX , [PERSON_NAME] Info Content Testing GemX: CRO & A/B Test optim…" at bounding box center [784, 408] width 1568 height 818
